Goal: Task Accomplishment & Management: Manage account settings

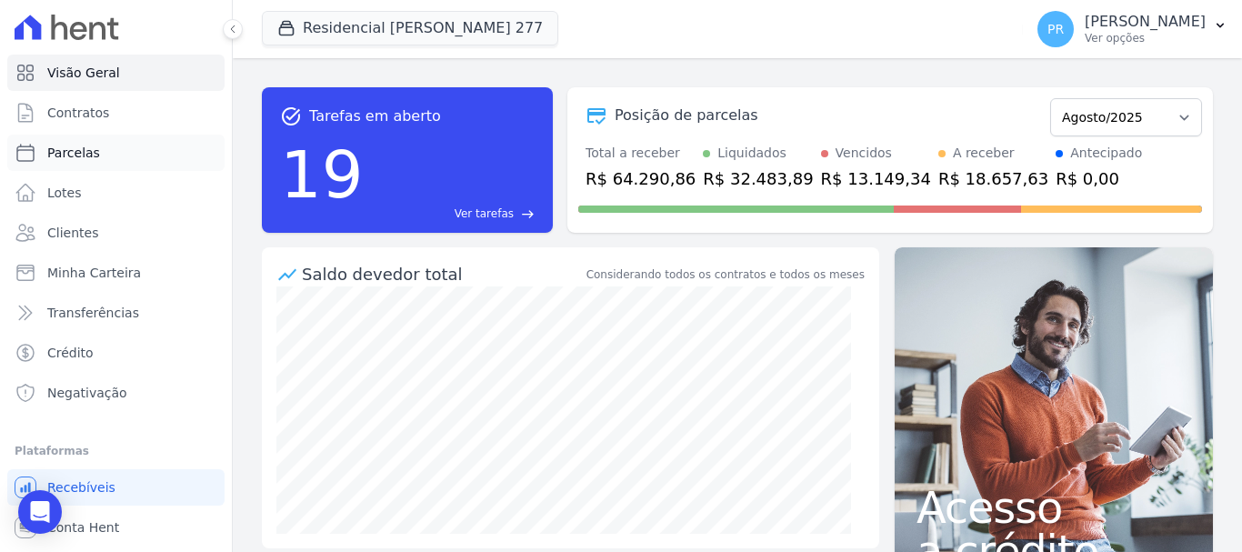
click at [118, 143] on link "Parcelas" at bounding box center [115, 153] width 217 height 36
click at [133, 140] on link "Parcelas" at bounding box center [115, 153] width 217 height 36
select select
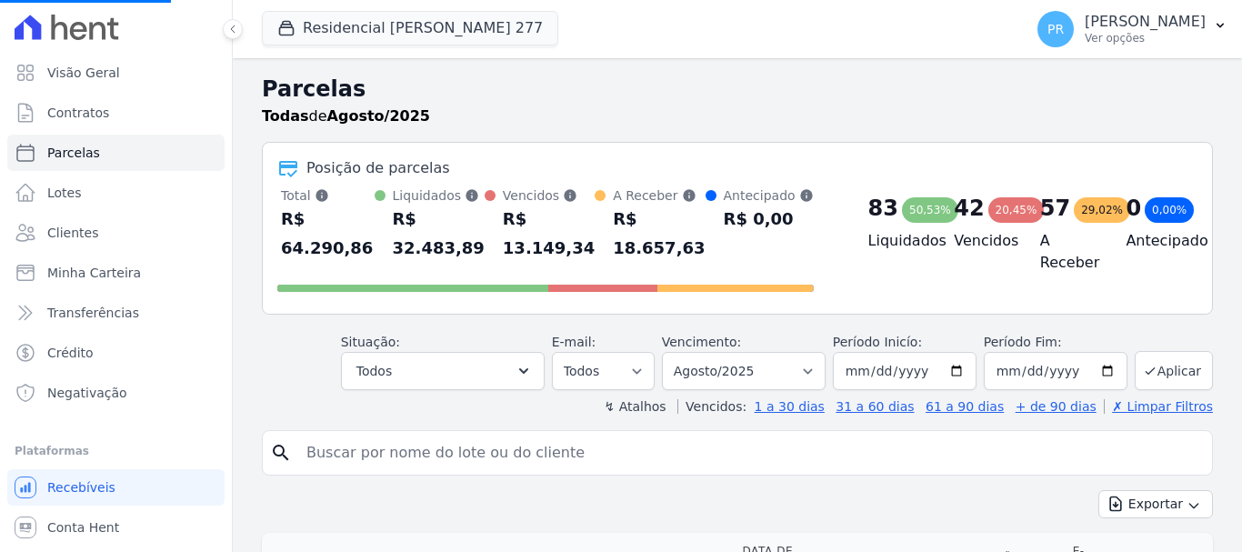
select select
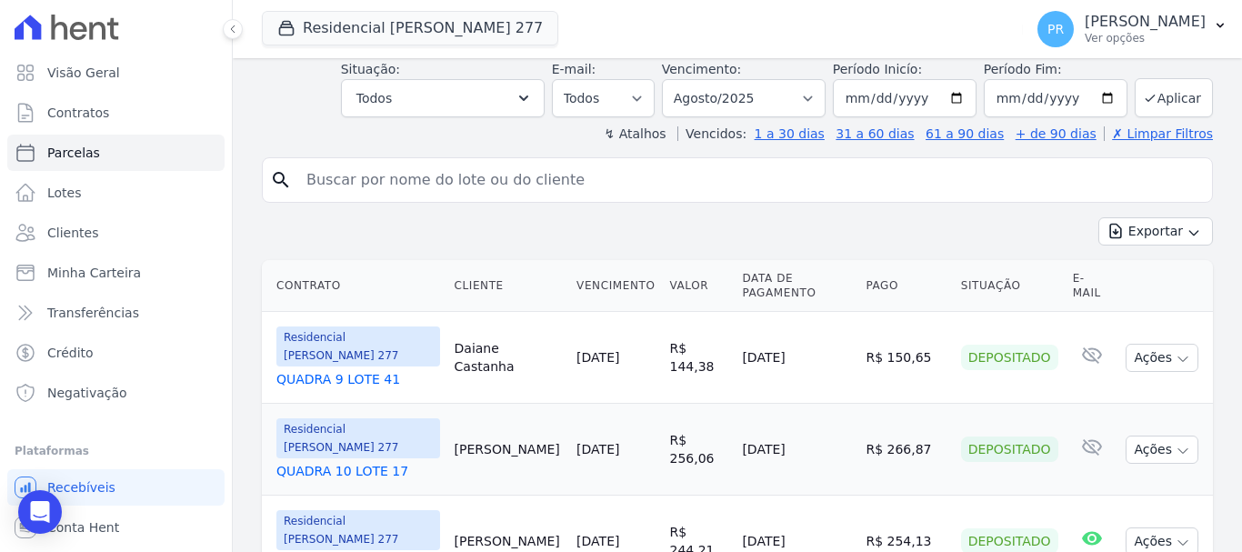
click at [564, 172] on input "search" at bounding box center [749, 180] width 909 height 36
type input "[PERSON_NAME]"
select select
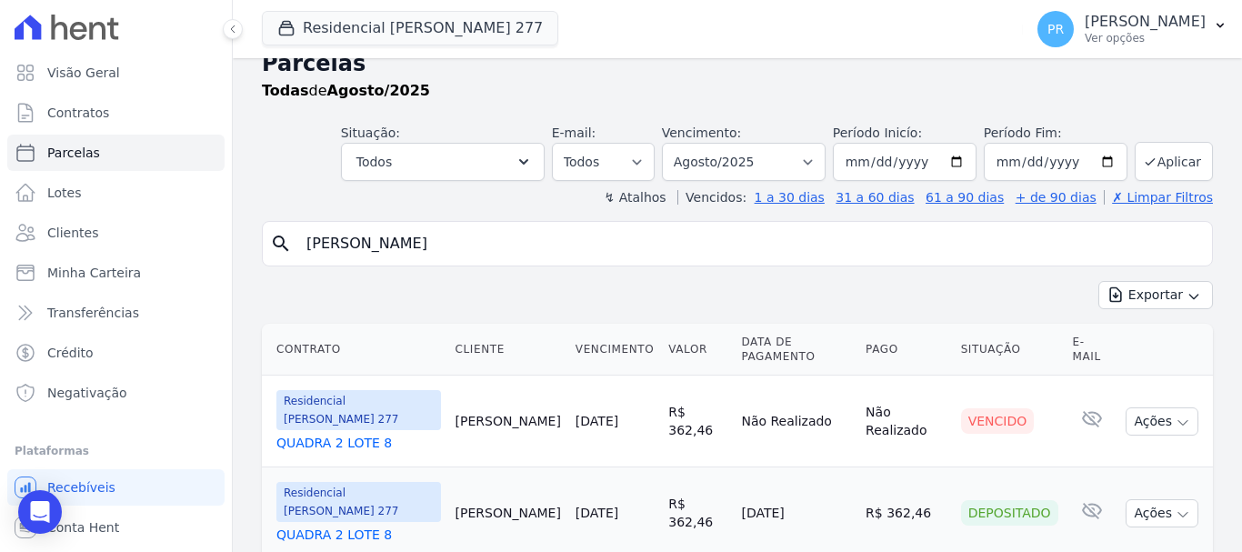
scroll to position [37, 0]
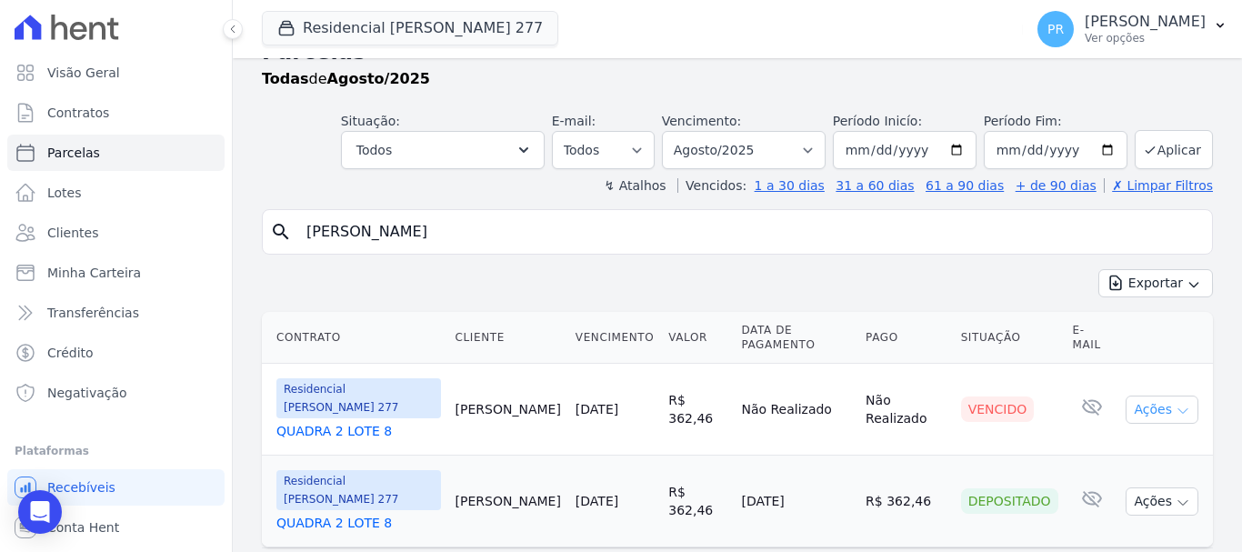
click at [1179, 395] on button "Ações" at bounding box center [1161, 409] width 73 height 28
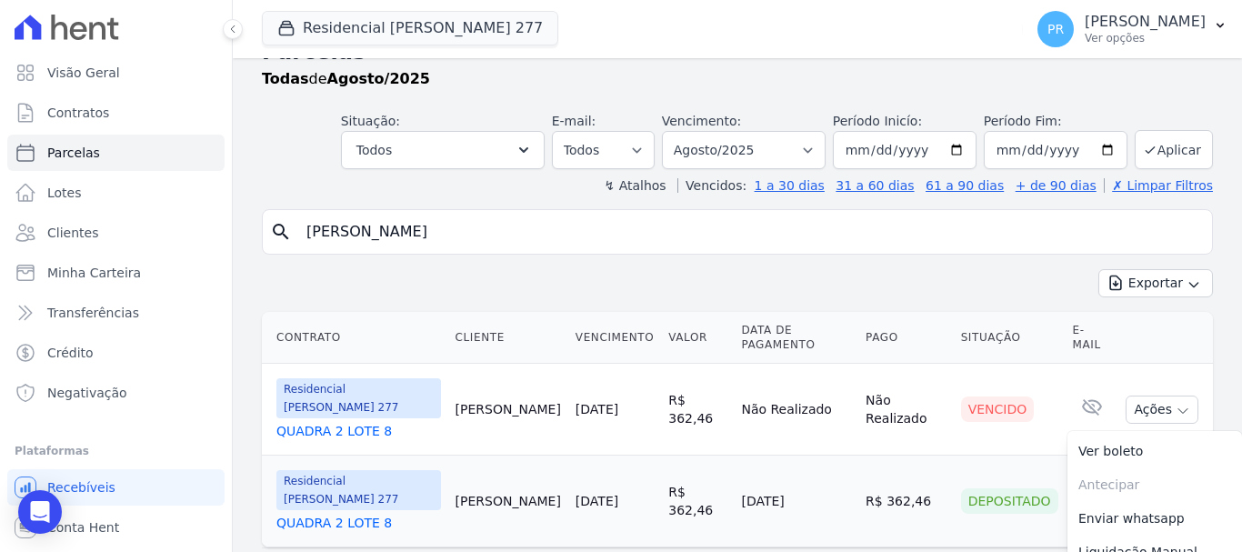
click at [900, 414] on td "Não Realizado" at bounding box center [905, 410] width 95 height 92
click at [1178, 501] on icon "button" at bounding box center [1182, 503] width 9 height 5
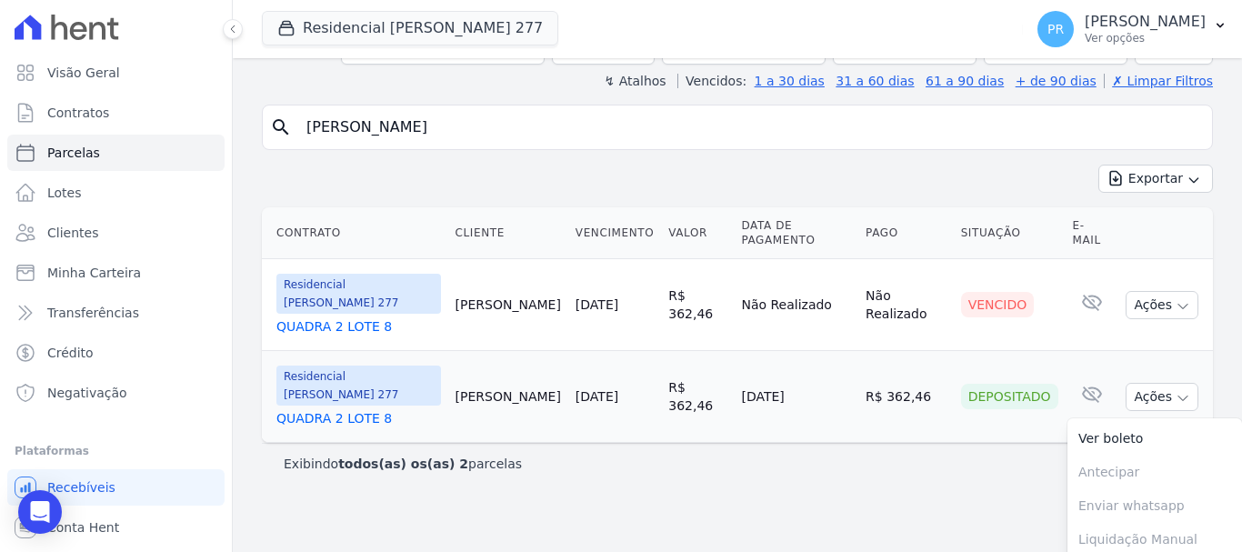
click at [364, 409] on link "QUADRA 2 LOTE 8" at bounding box center [358, 418] width 165 height 18
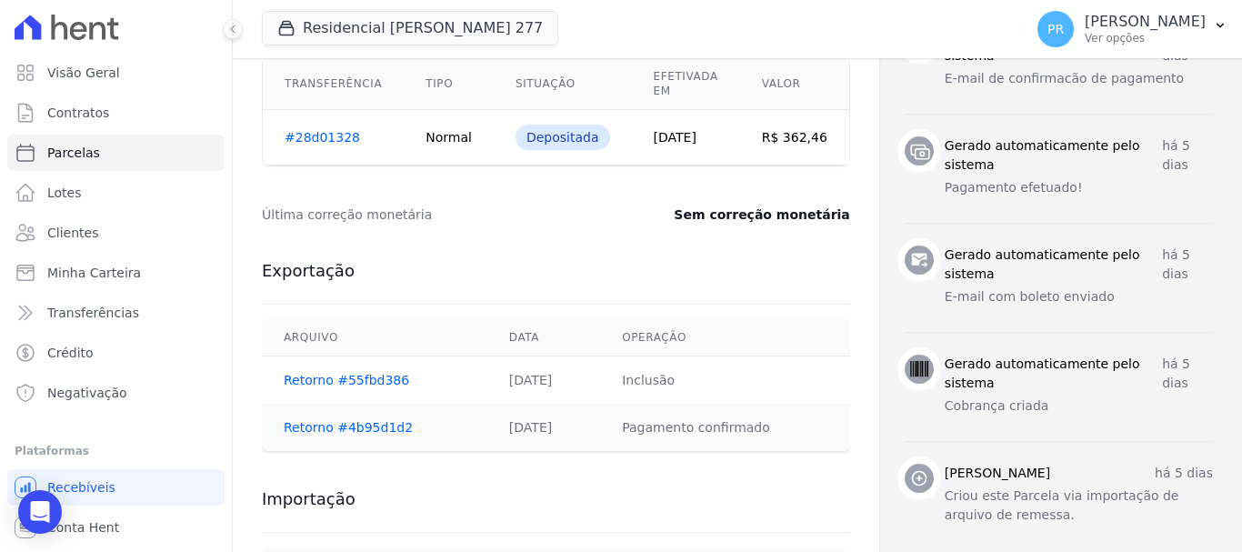
scroll to position [818, 0]
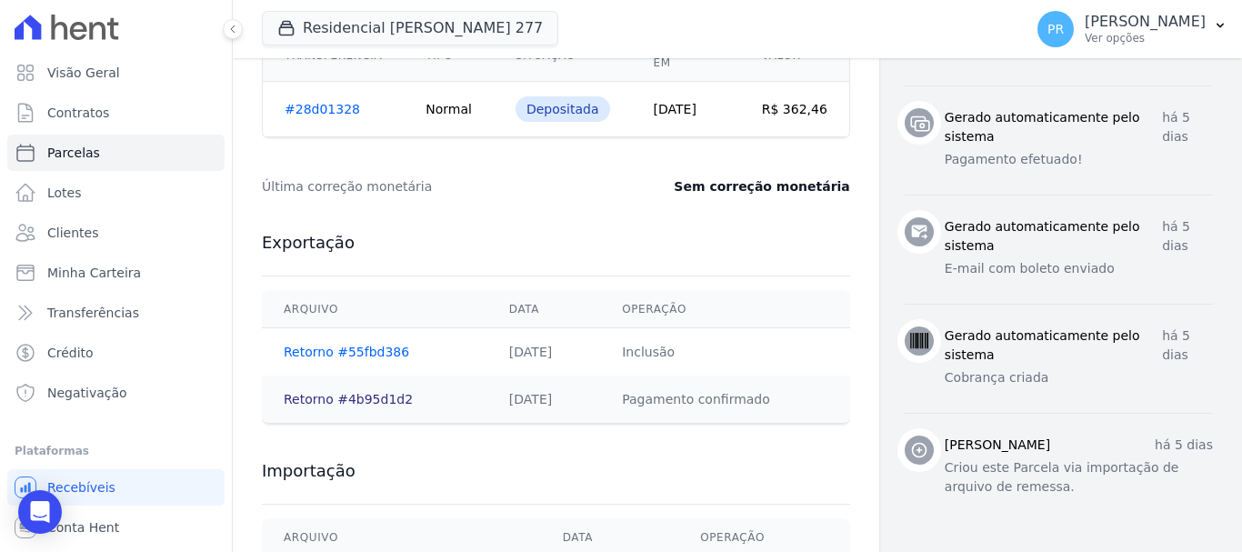
click at [357, 398] on link "Retorno #4b95d1d2" at bounding box center [348, 399] width 129 height 15
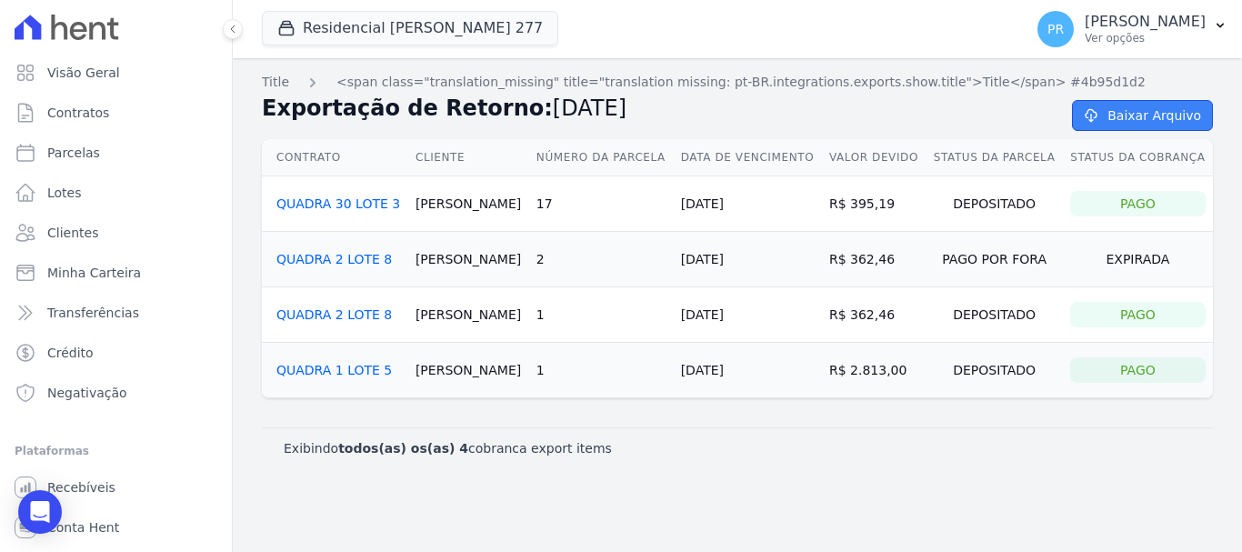
click at [1100, 114] on icon at bounding box center [1091, 115] width 18 height 15
